Goal: Task Accomplishment & Management: Complete application form

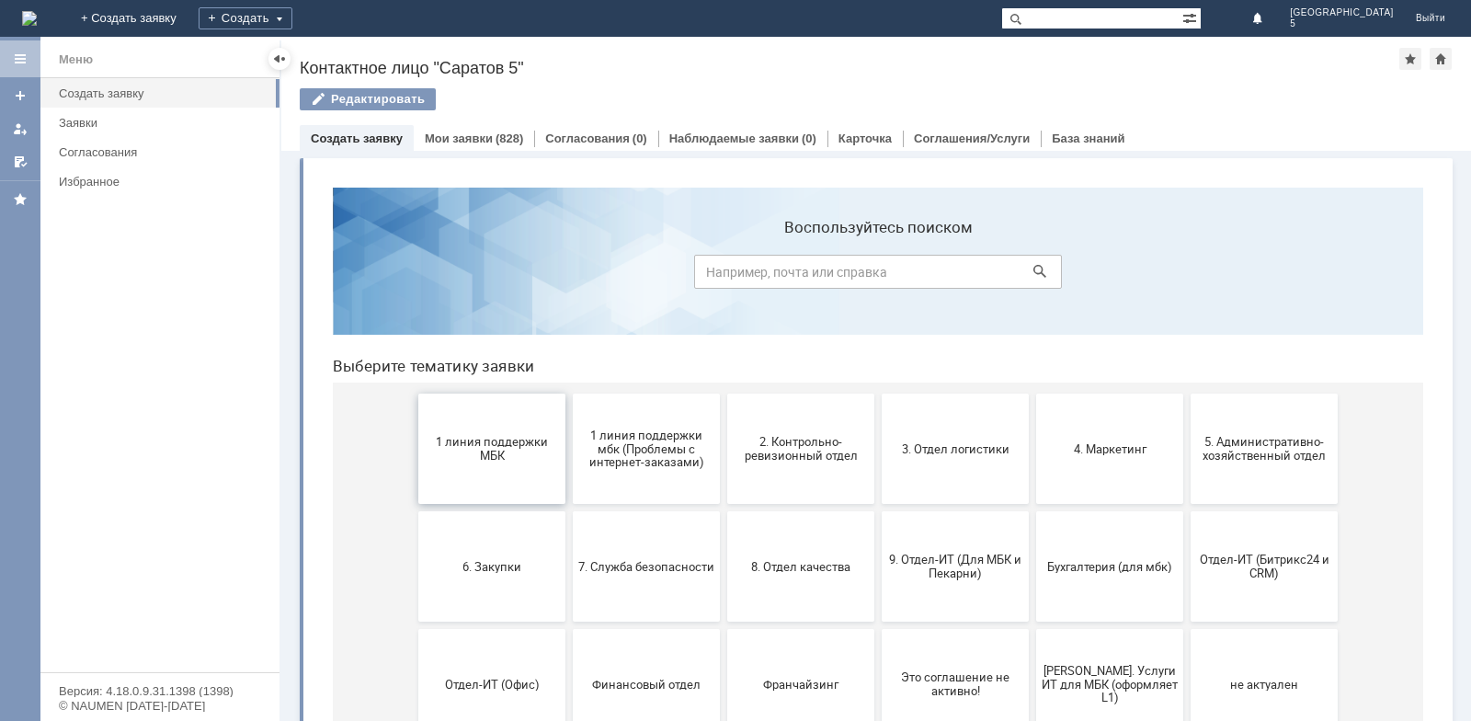
click at [464, 416] on button "1 линия поддержки МБК" at bounding box center [491, 449] width 147 height 110
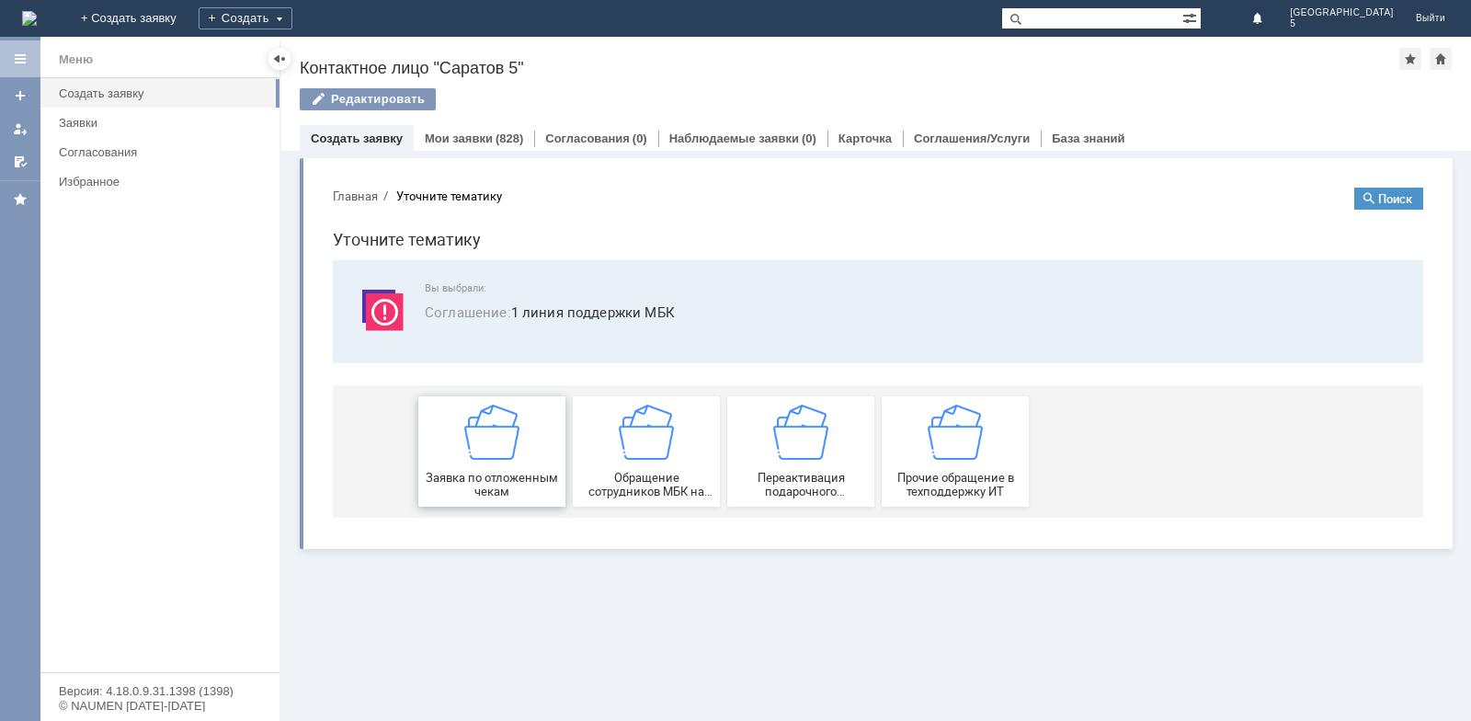
click at [490, 473] on span "Заявка по отложенным чекам" at bounding box center [492, 485] width 136 height 28
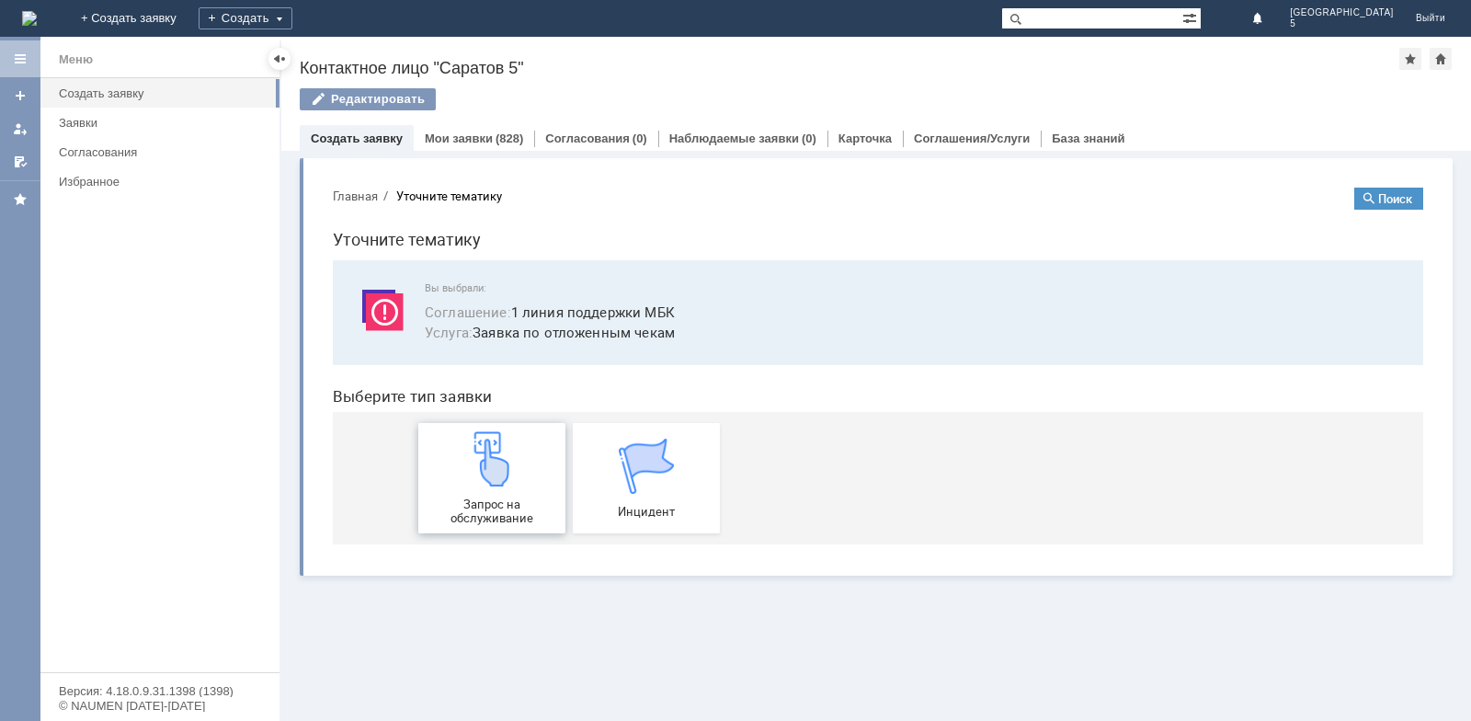
click at [484, 460] on img at bounding box center [491, 458] width 55 height 55
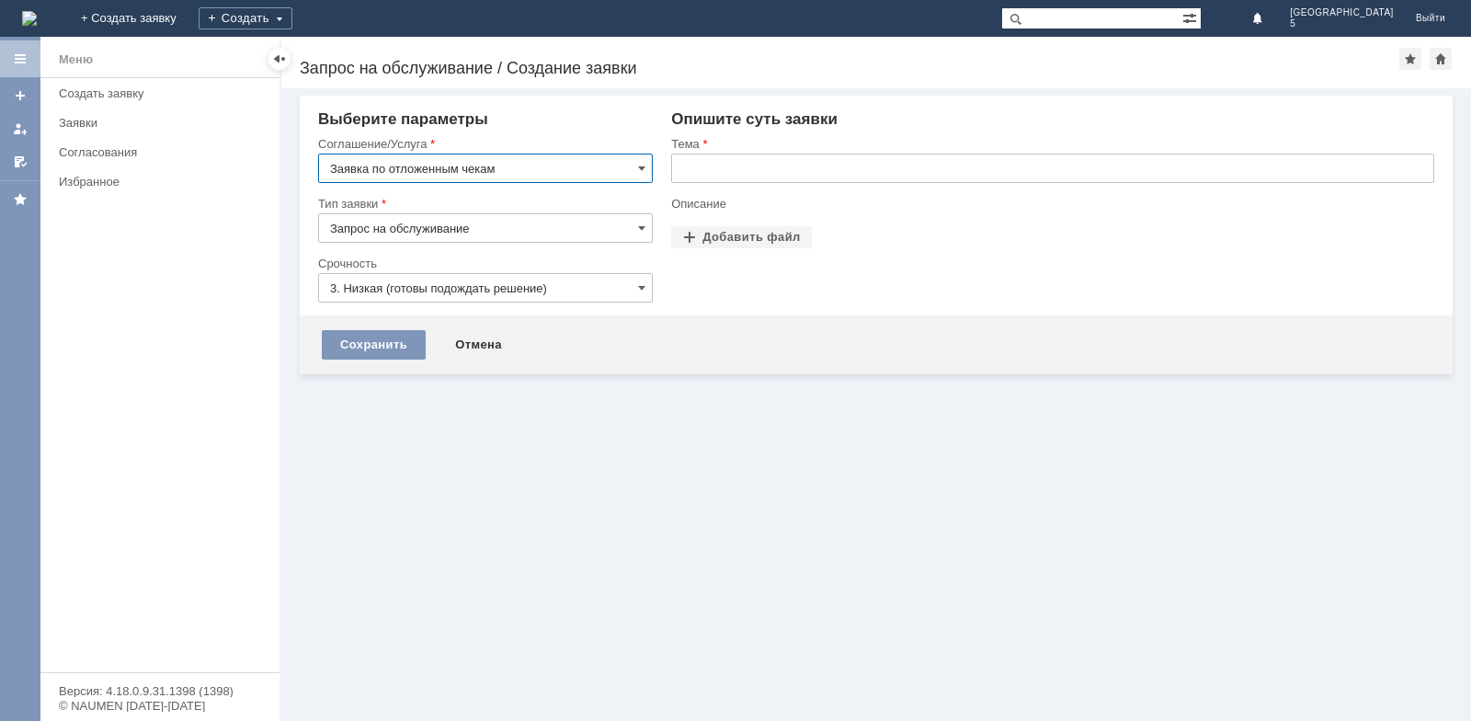
drag, startPoint x: 700, startPoint y: 170, endPoint x: 721, endPoint y: 162, distance: 22.7
click at [703, 171] on input "text" at bounding box center [1052, 168] width 763 height 29
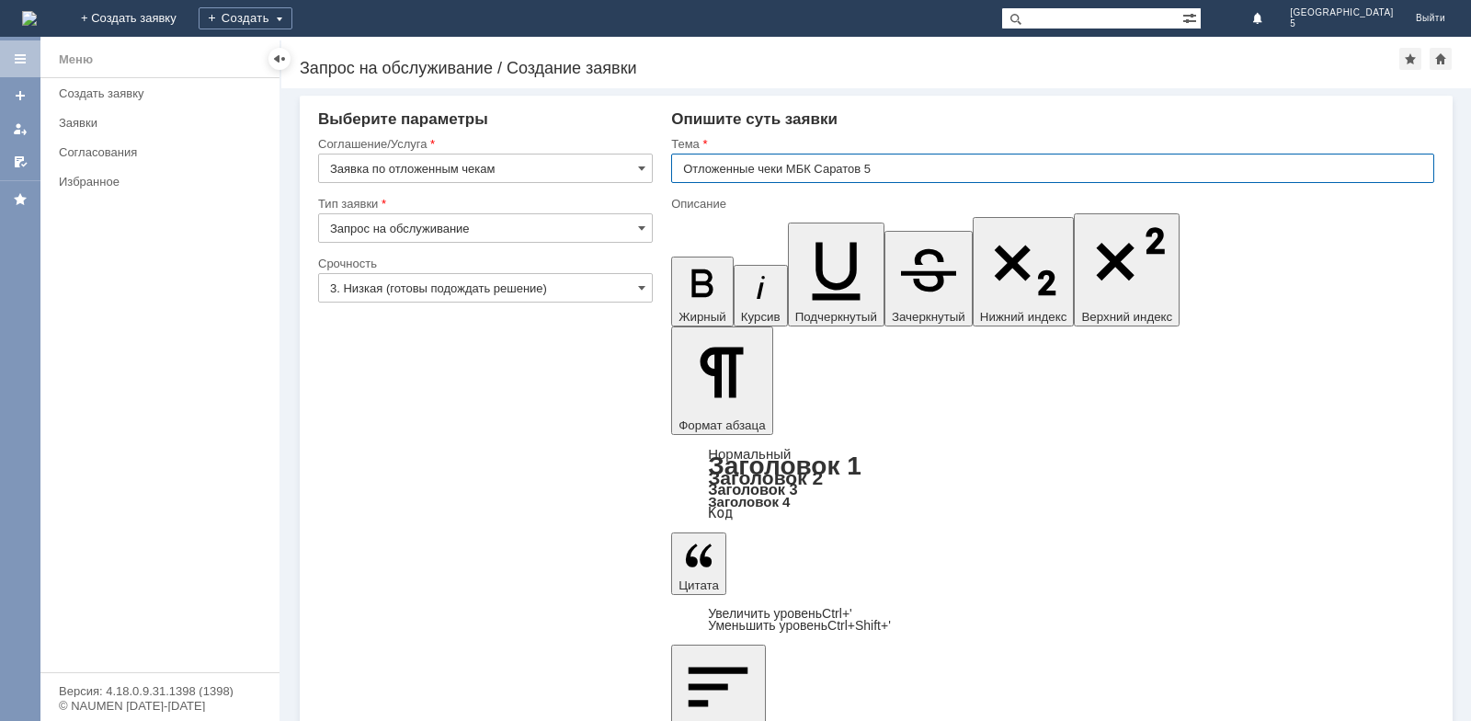
type input "Отложенные чеки МБК Саратов 5"
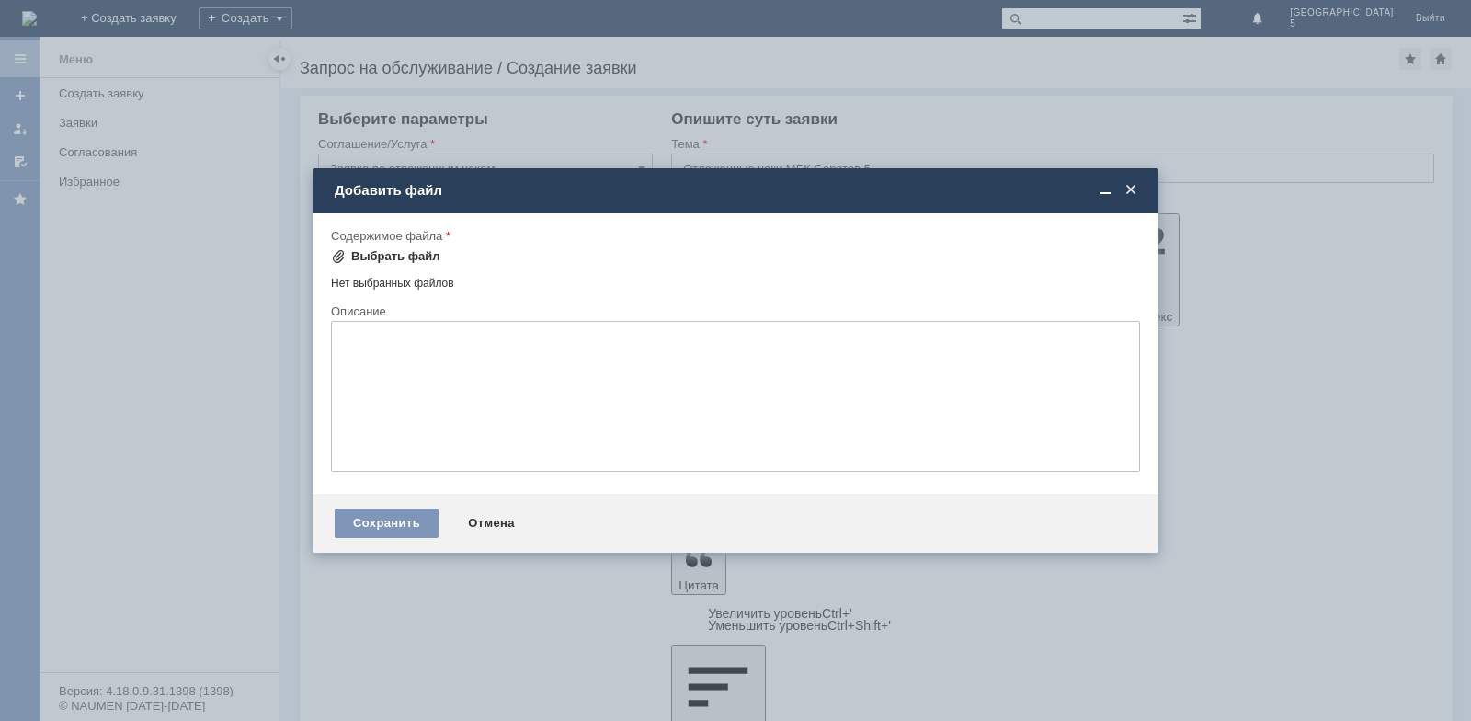
click at [415, 255] on div "Выбрать файл" at bounding box center [395, 256] width 89 height 15
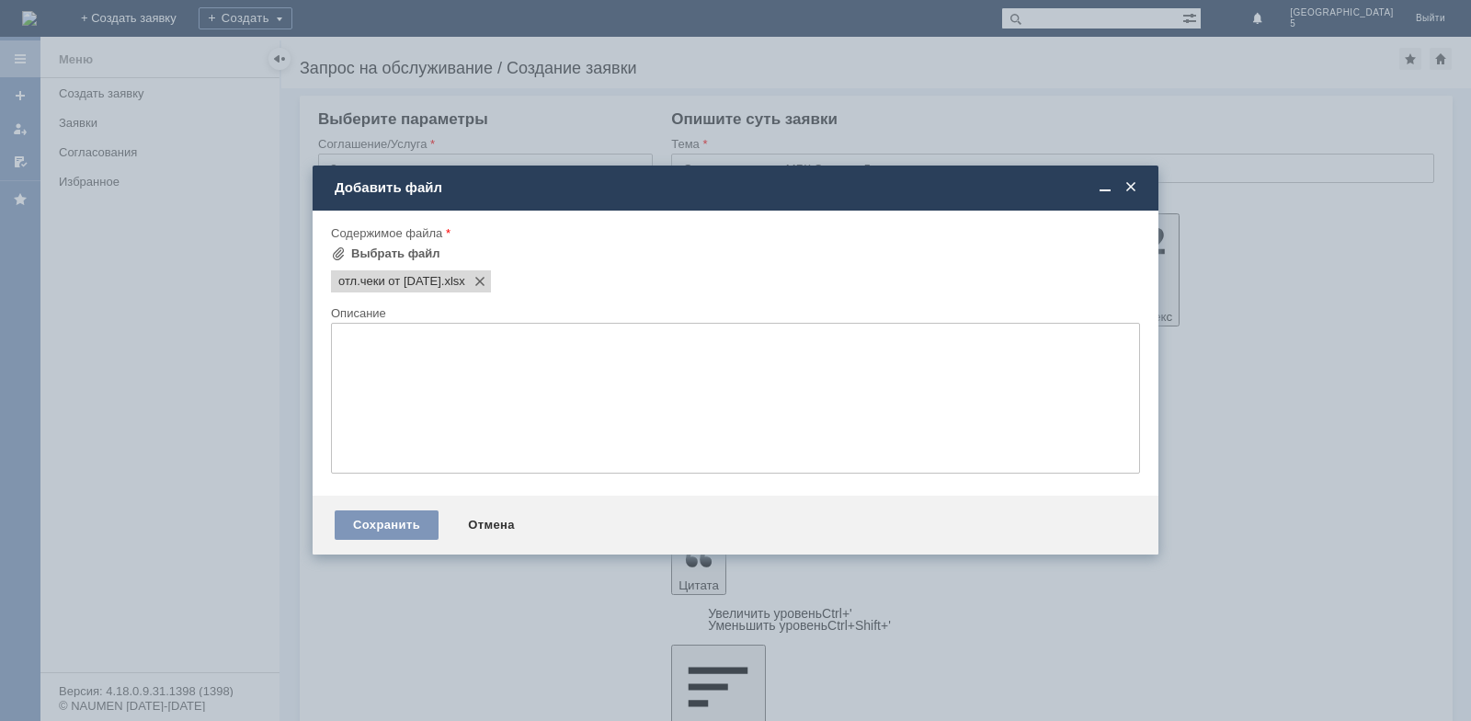
click at [374, 499] on div "Сохранить Отмена" at bounding box center [736, 525] width 846 height 59
click at [375, 524] on div "Сохранить" at bounding box center [387, 524] width 104 height 29
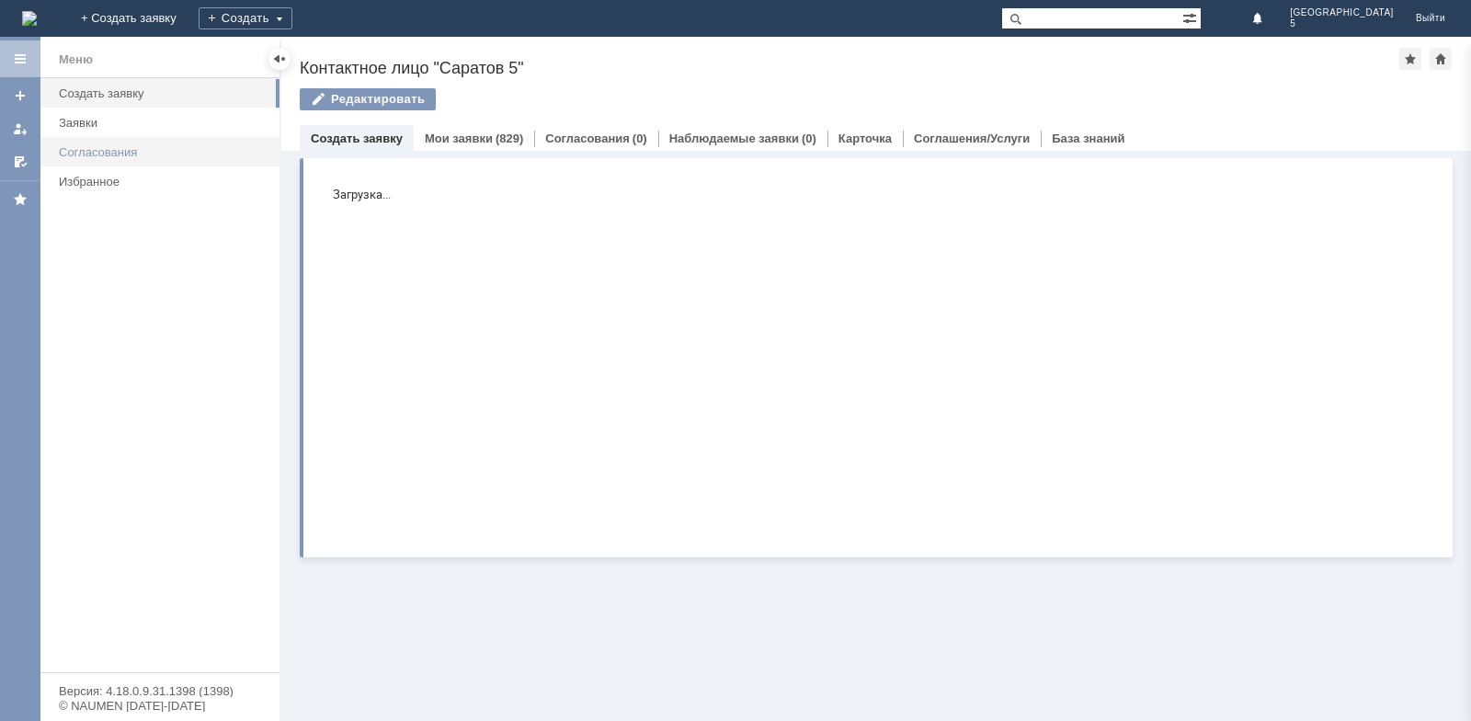
click at [89, 137] on table "Согласования" at bounding box center [159, 151] width 239 height 29
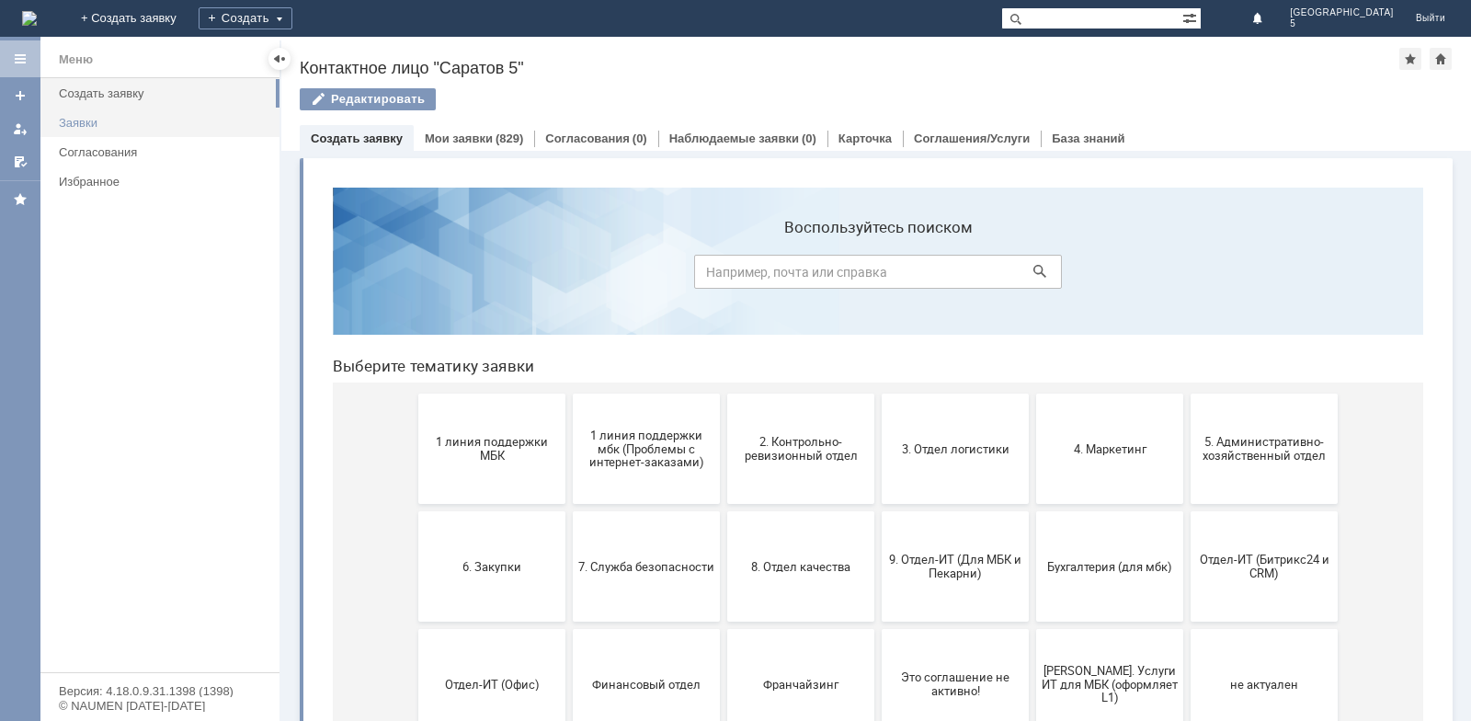
click at [91, 125] on div "Заявки" at bounding box center [164, 123] width 210 height 14
